Goal: Task Accomplishment & Management: Use online tool/utility

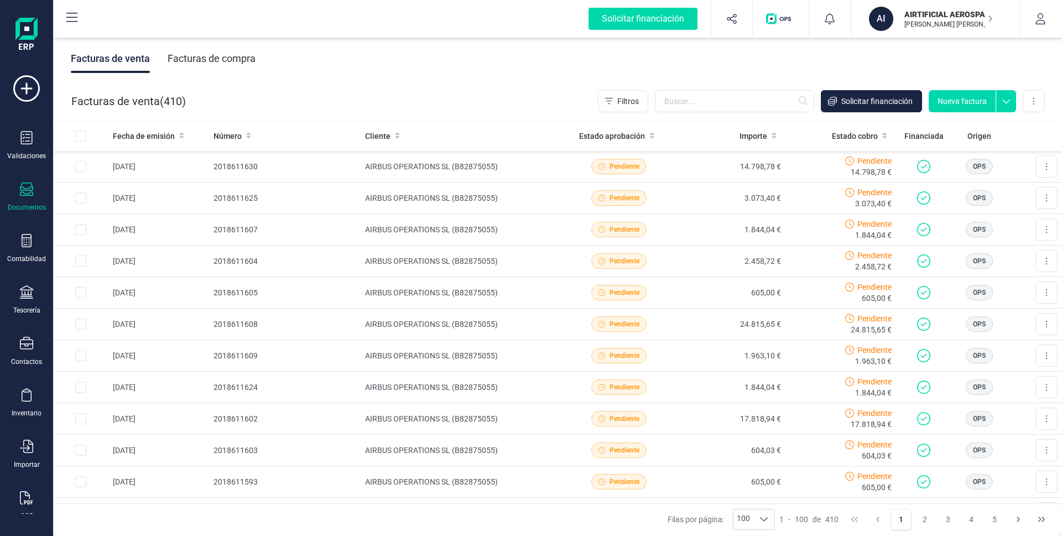
click at [967, 98] on button "Nueva factura" at bounding box center [961, 101] width 67 height 22
